Goal: Information Seeking & Learning: Find specific page/section

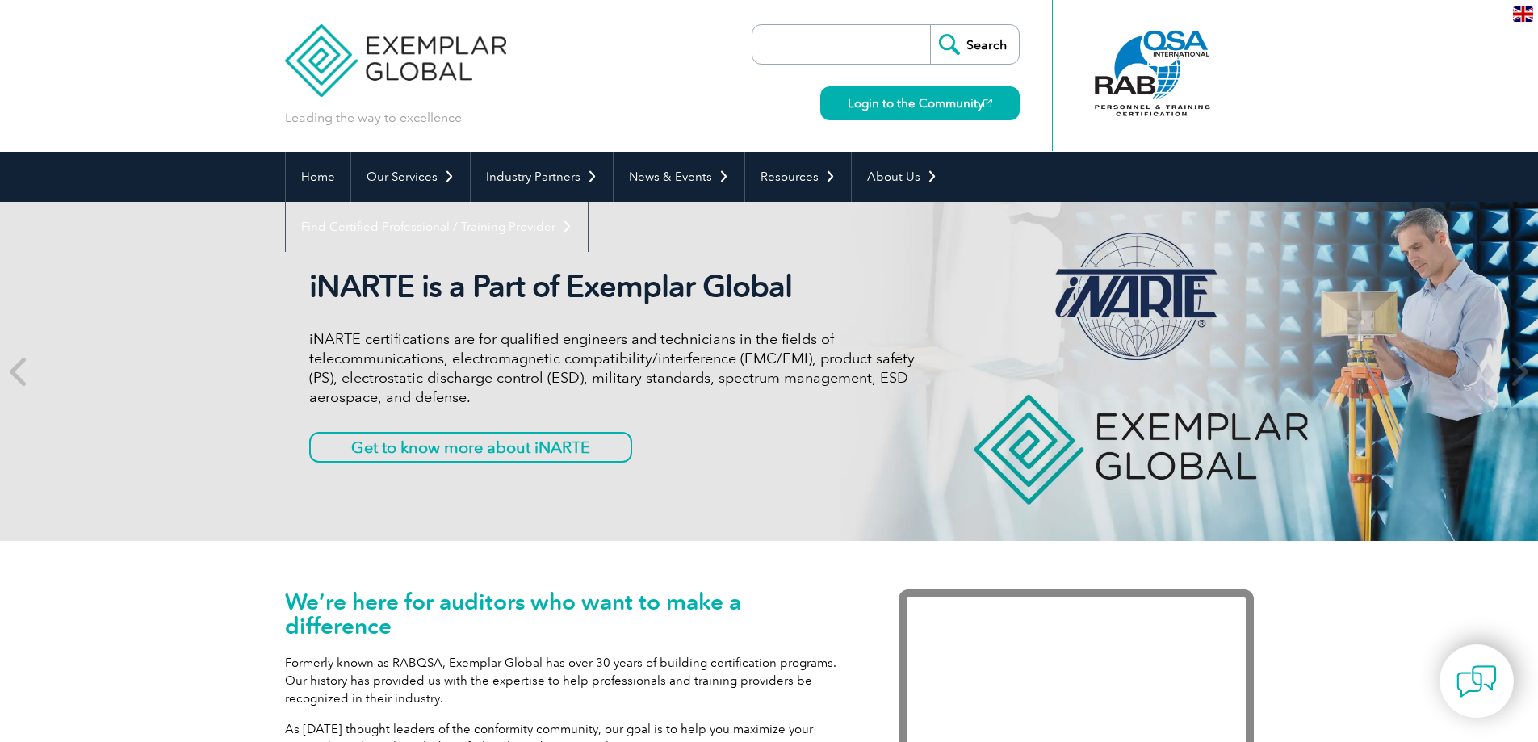
click at [821, 44] on input "search" at bounding box center [845, 44] width 170 height 39
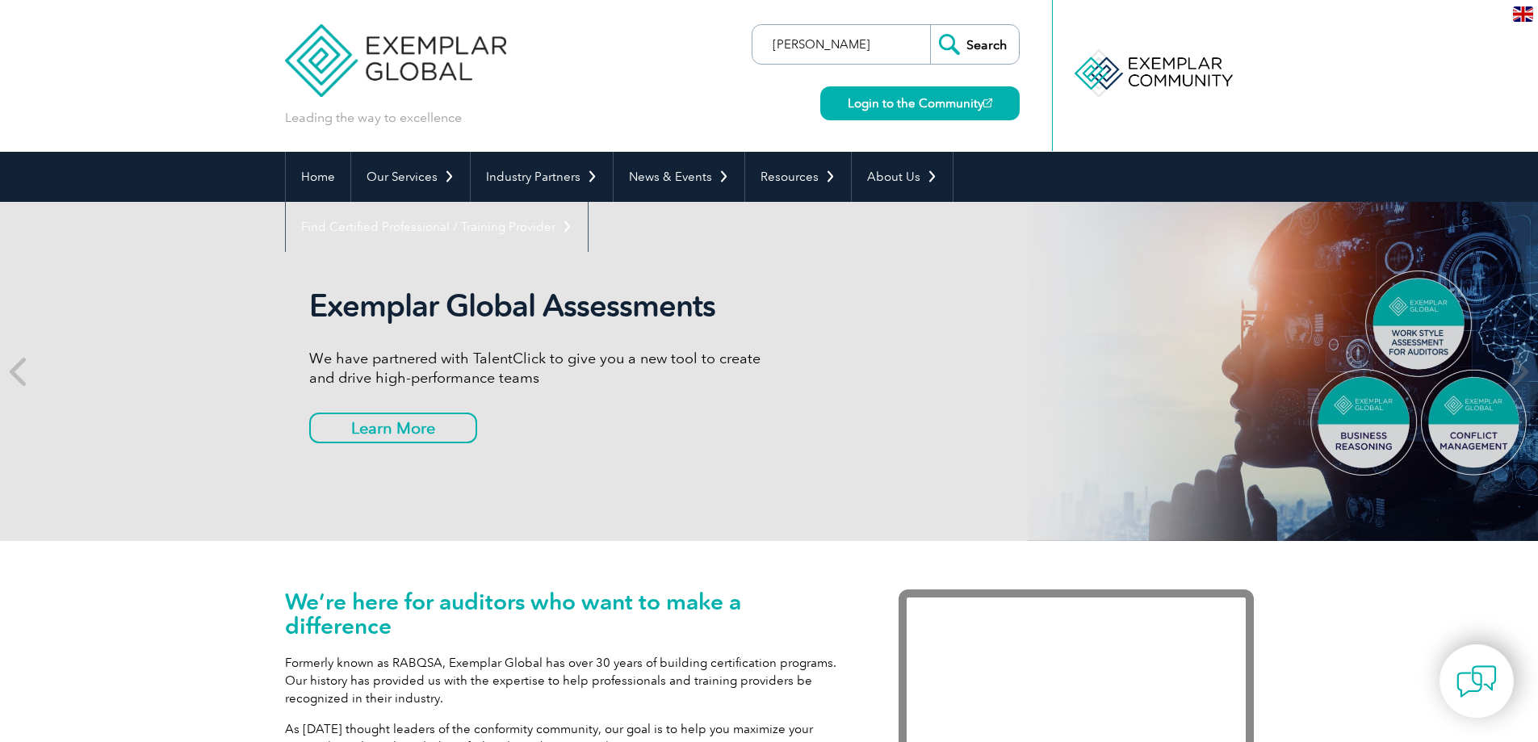
type input "Uğurluoğlu"
click at [930, 25] on input "Search" at bounding box center [974, 44] width 89 height 39
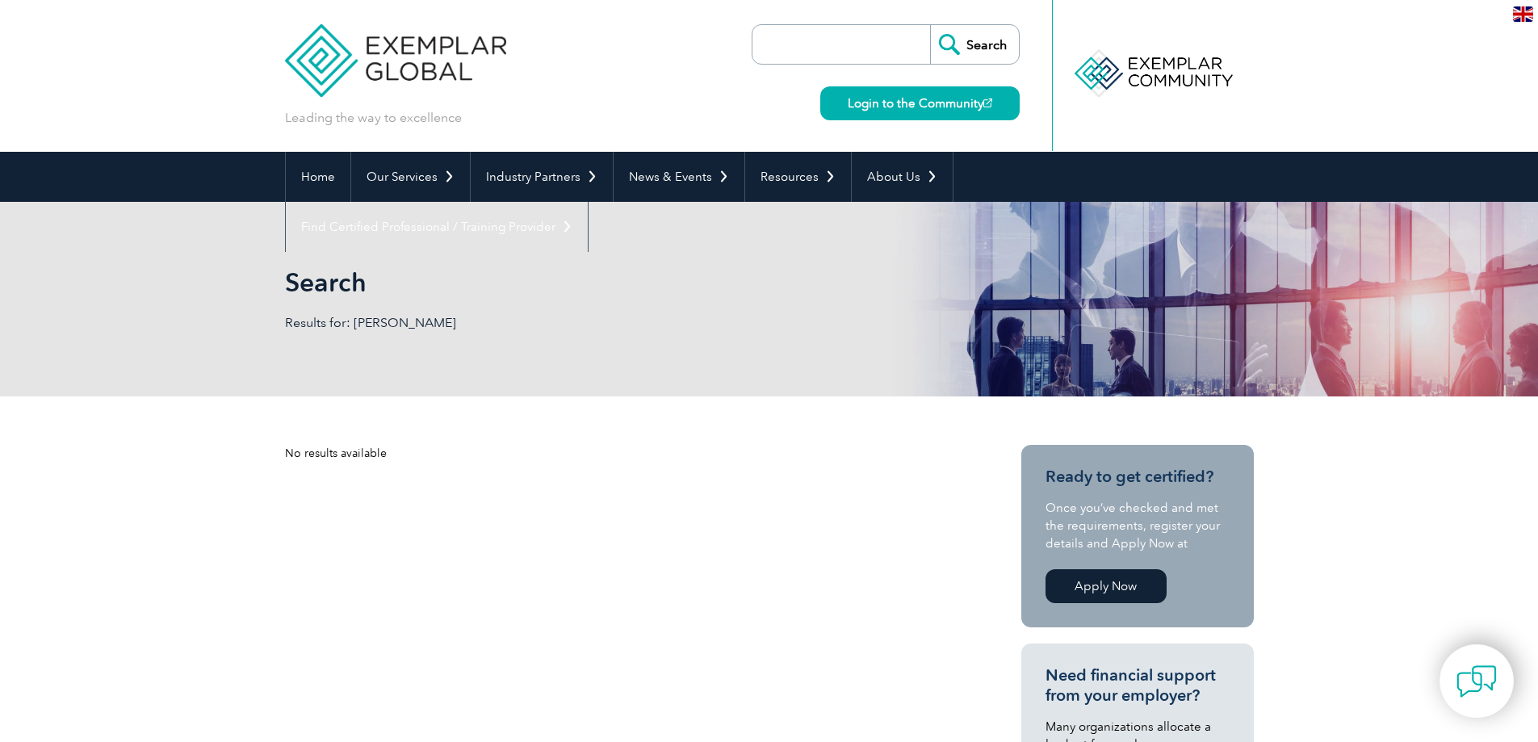
click at [1531, 14] on img at bounding box center [1523, 13] width 20 height 15
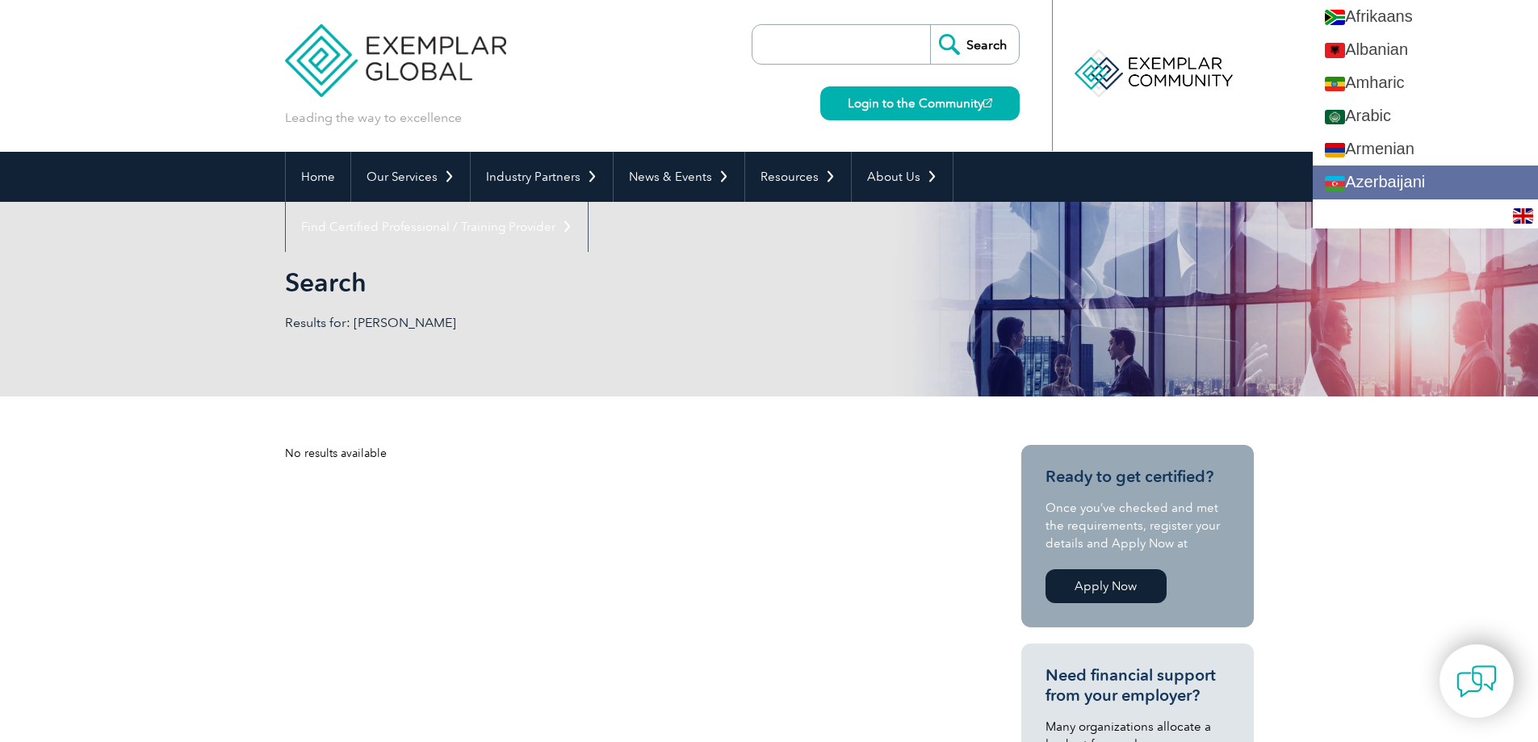
click at [1393, 191] on link "Azerbaijani" at bounding box center [1425, 182] width 225 height 33
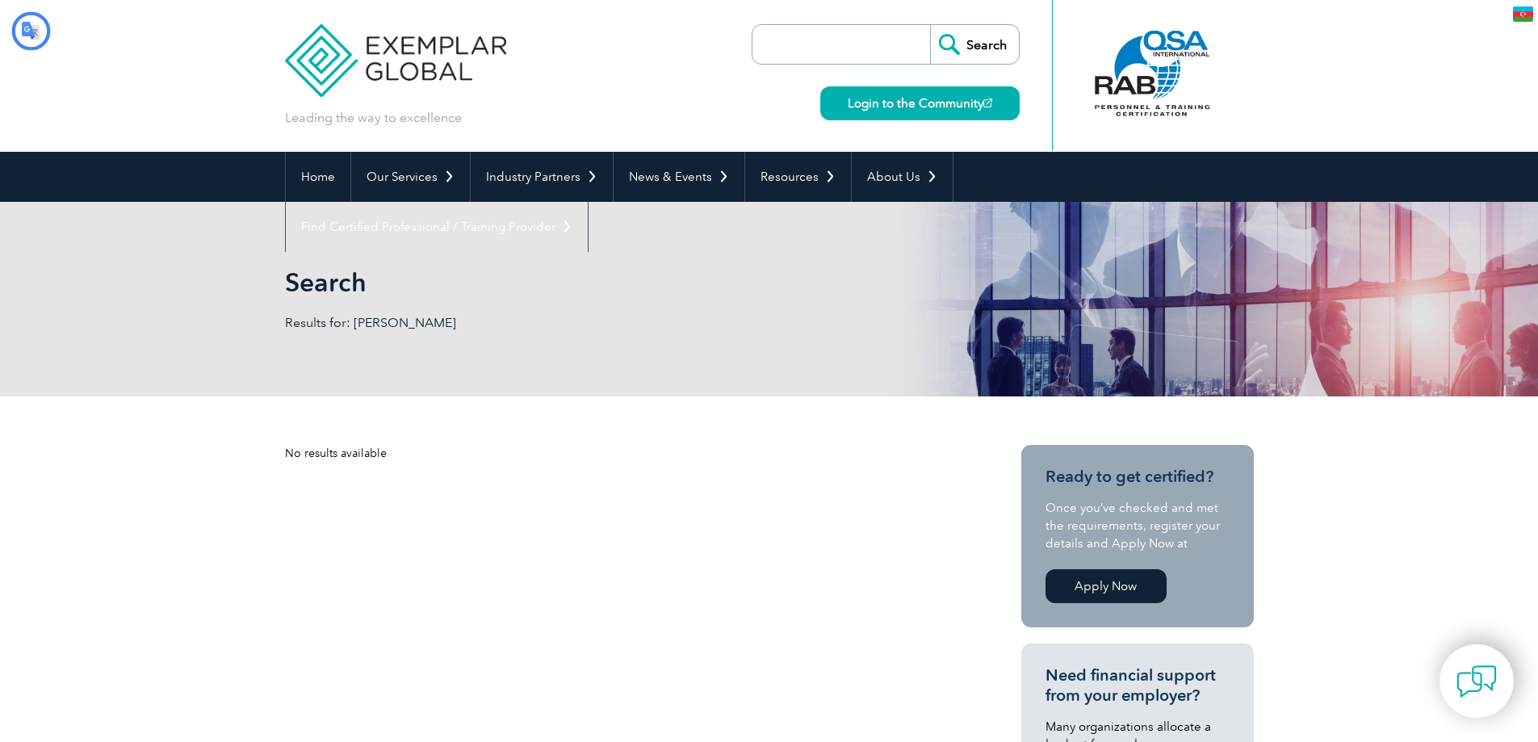
type input "Axtar"
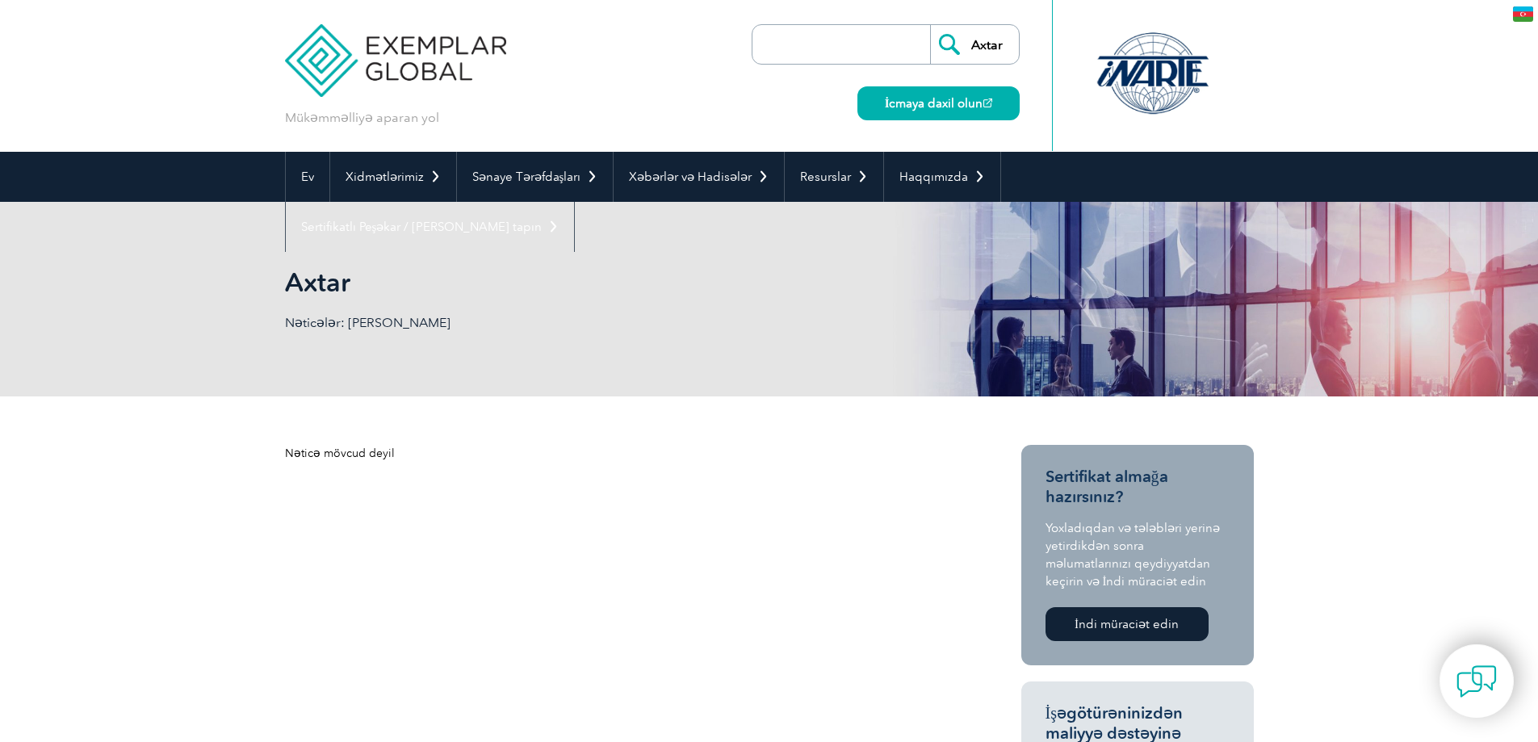
click at [392, 61] on img at bounding box center [396, 48] width 222 height 97
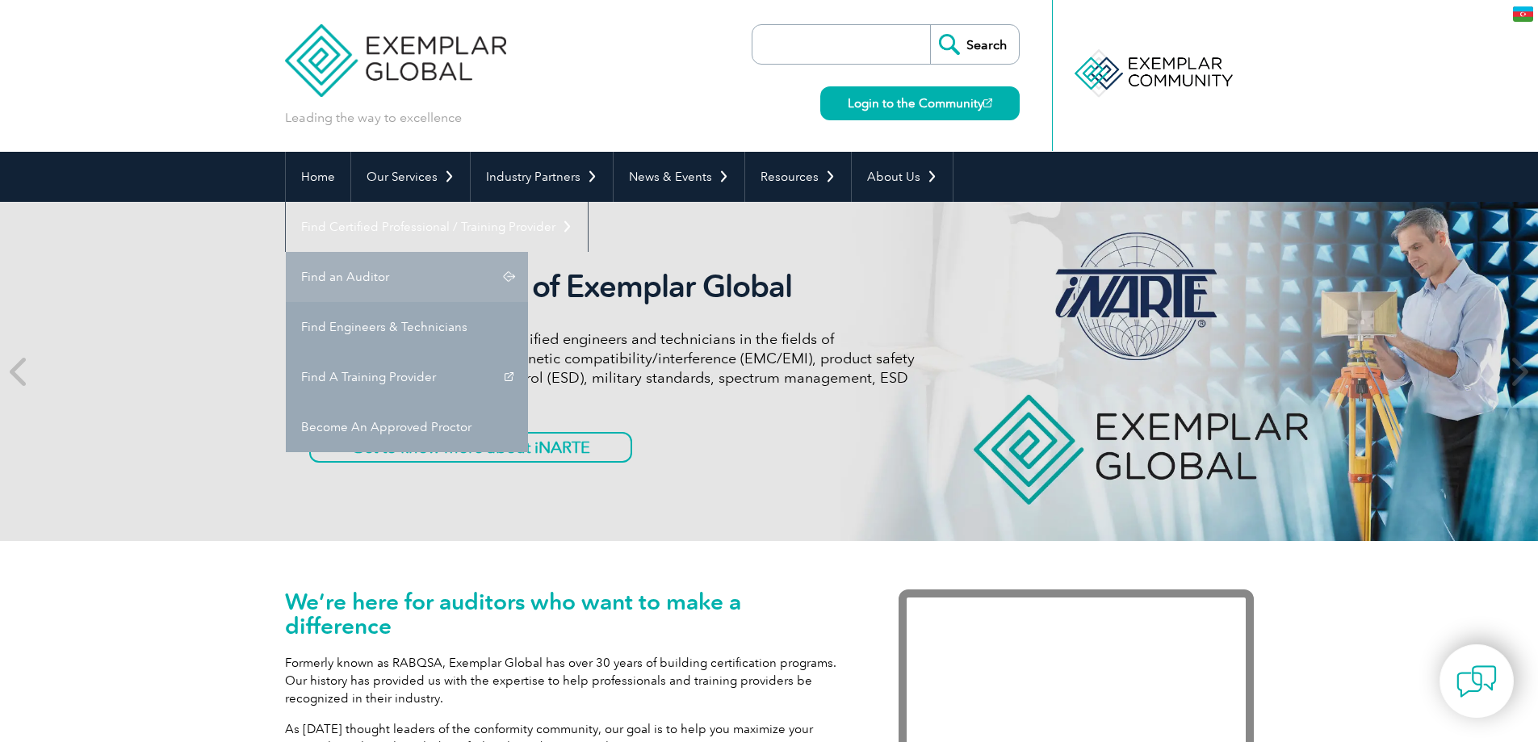
click at [528, 252] on link "Find an Auditor" at bounding box center [407, 277] width 242 height 50
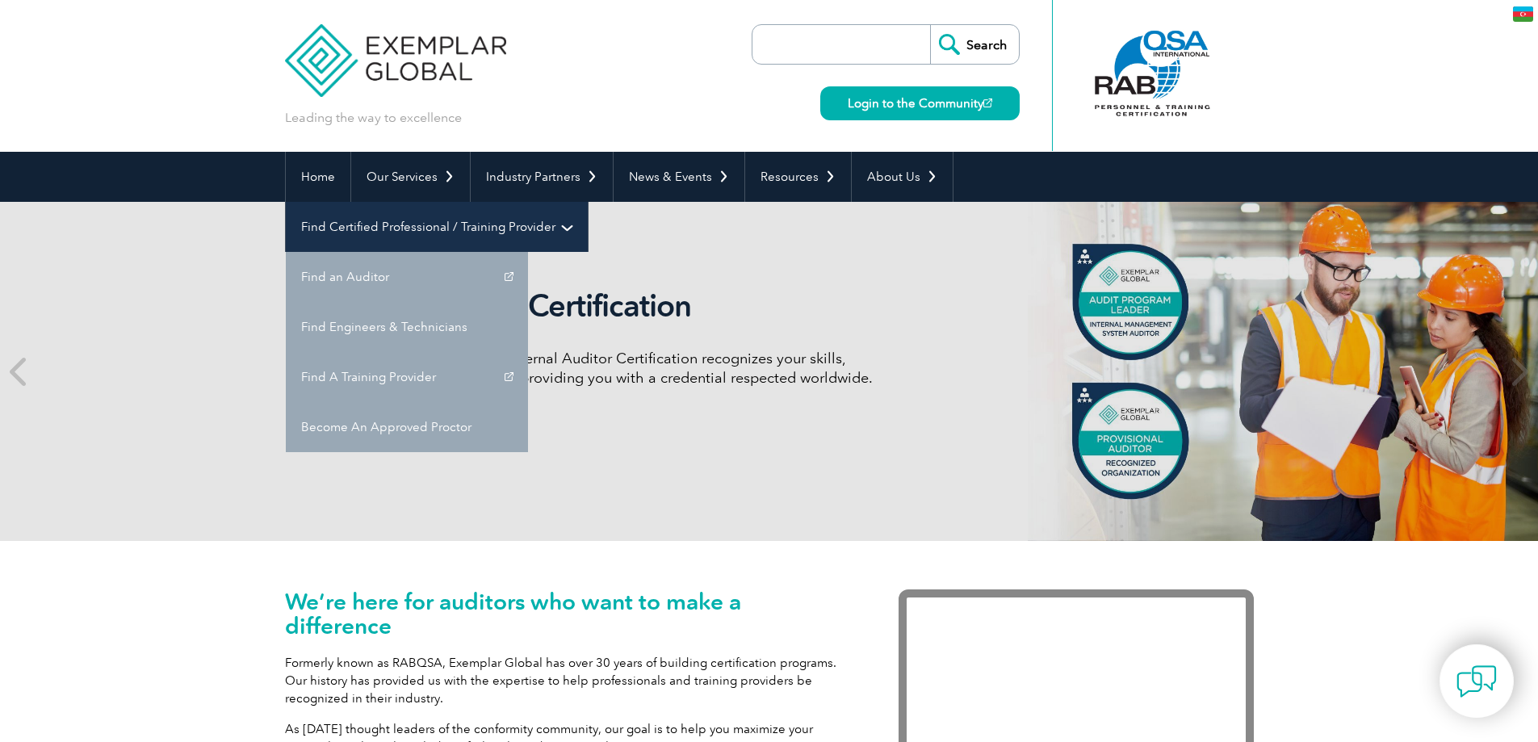
click at [588, 202] on link "Find Certified Professional / Training Provider" at bounding box center [437, 227] width 302 height 50
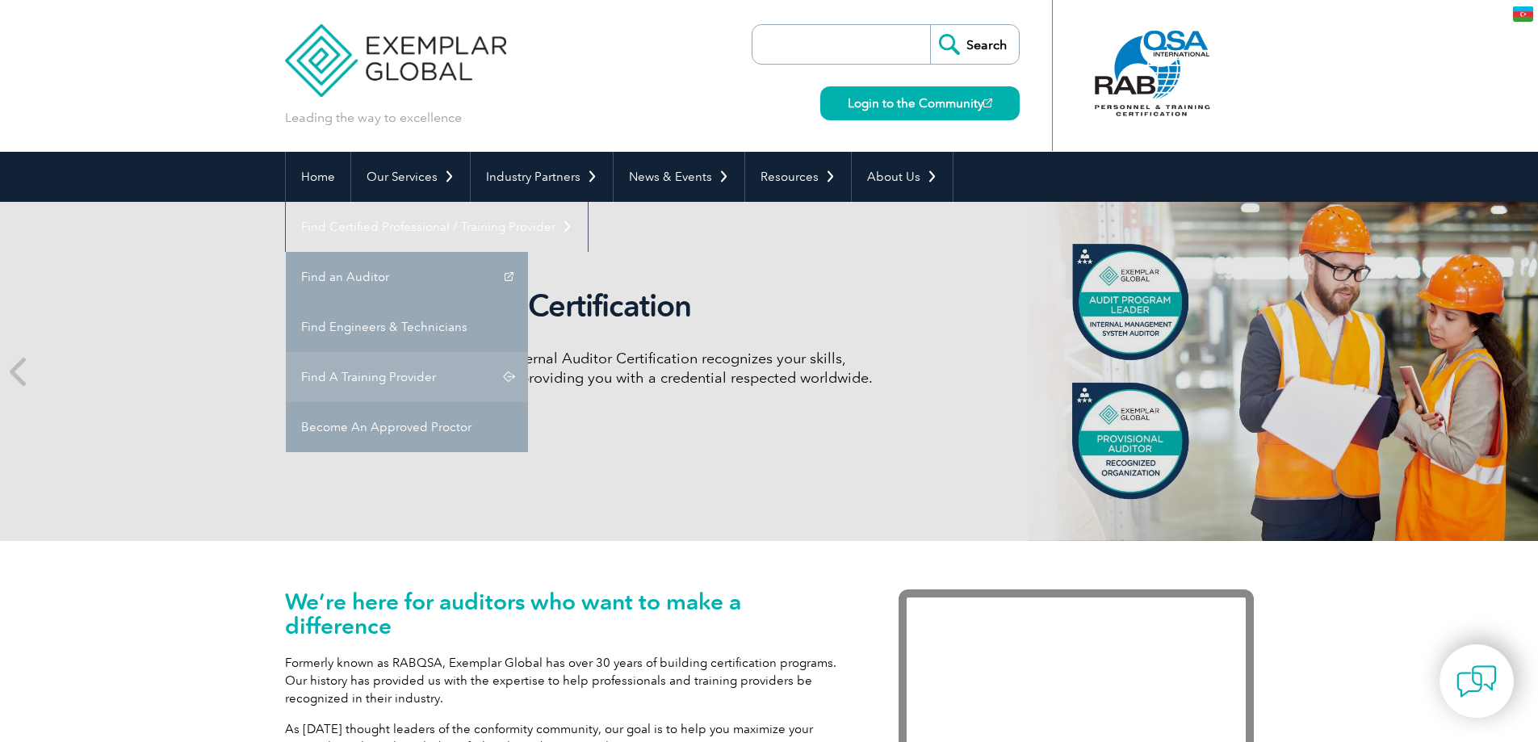
click at [528, 352] on link "Find A Training Provider" at bounding box center [407, 377] width 242 height 50
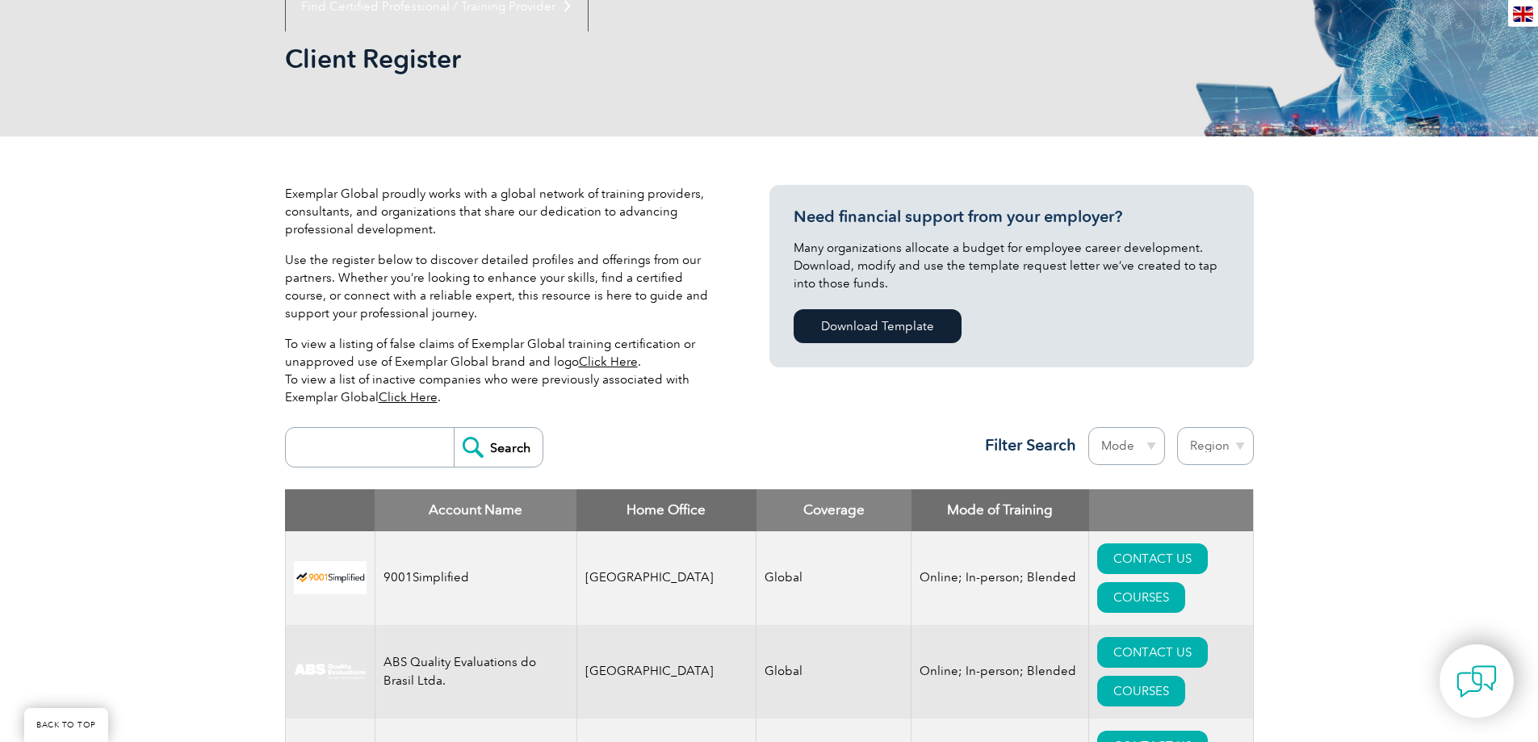
scroll to position [242, 0]
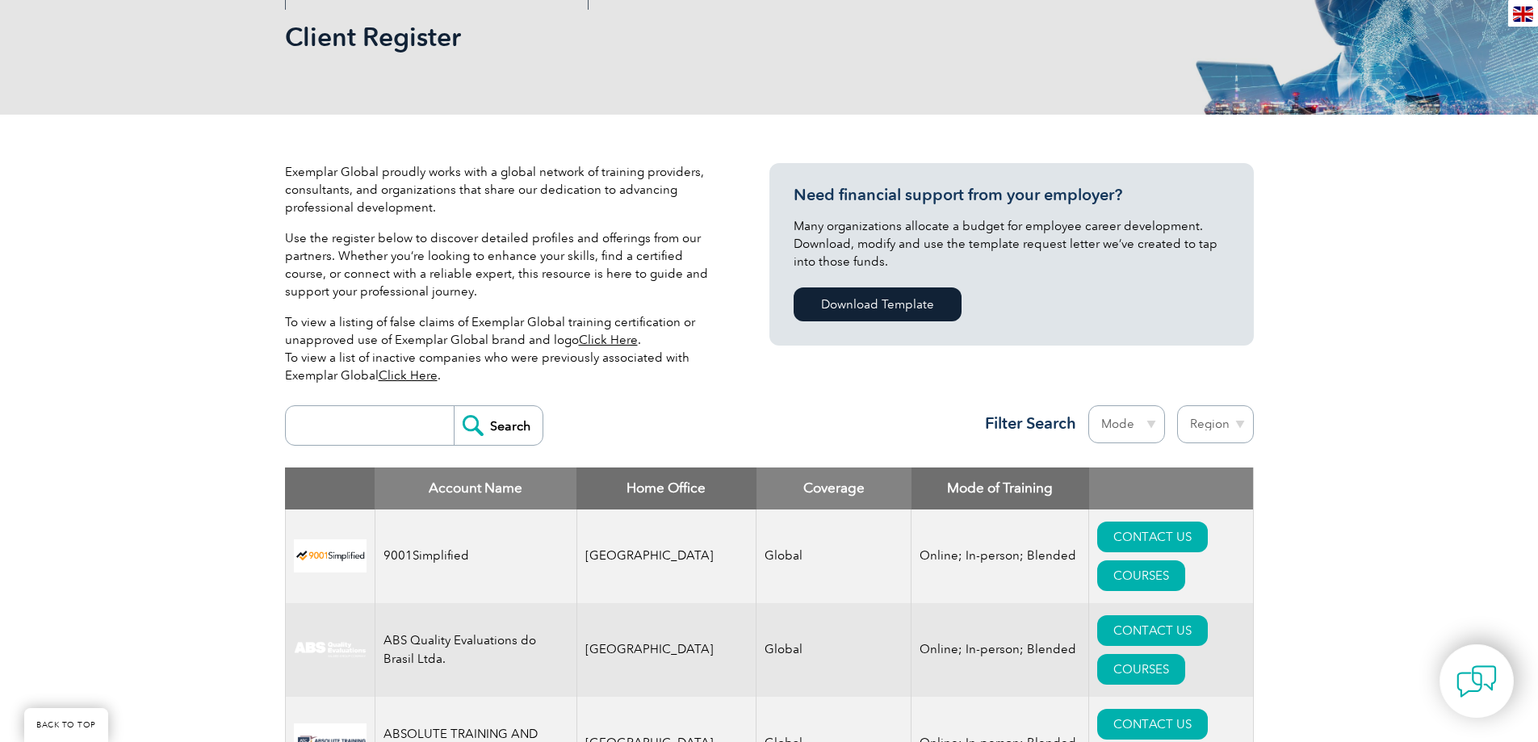
click at [381, 406] on input "search" at bounding box center [374, 425] width 160 height 39
type input "Sigmacert"
click at [454, 406] on input "Search" at bounding box center [498, 425] width 89 height 39
